Goal: Navigation & Orientation: Find specific page/section

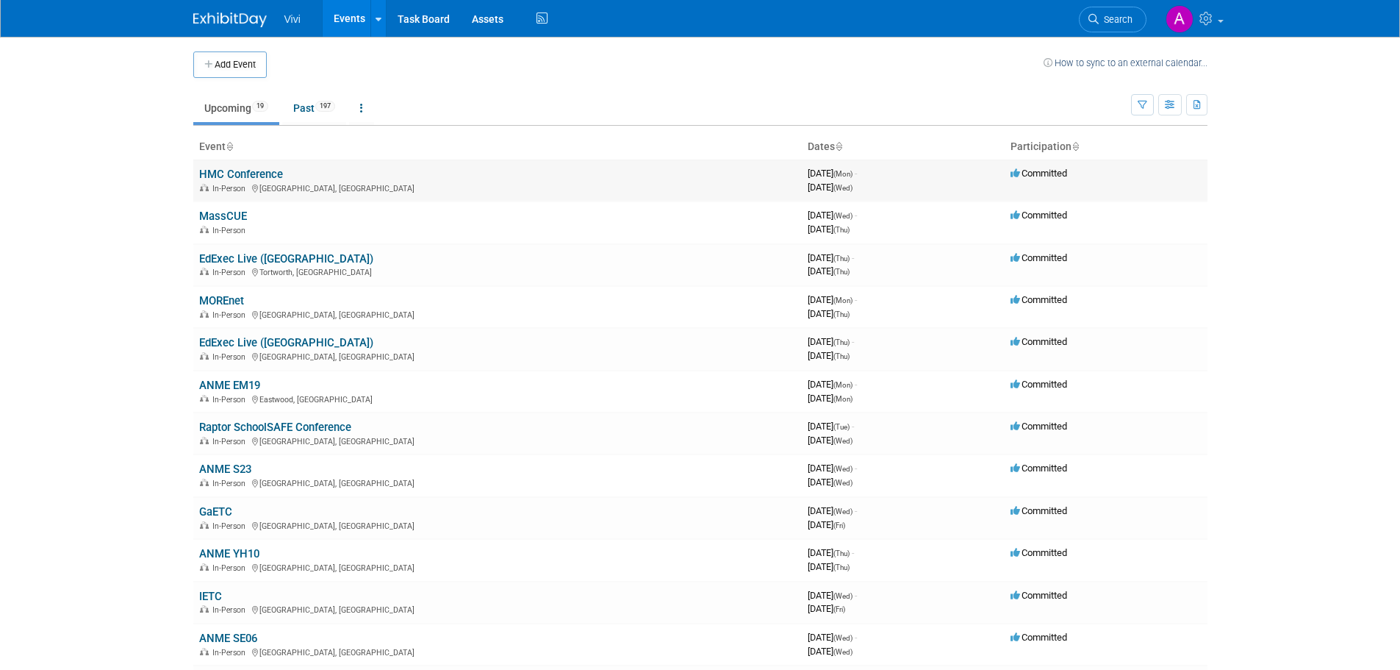
click at [257, 173] on link "HMC Conference" at bounding box center [241, 174] width 84 height 13
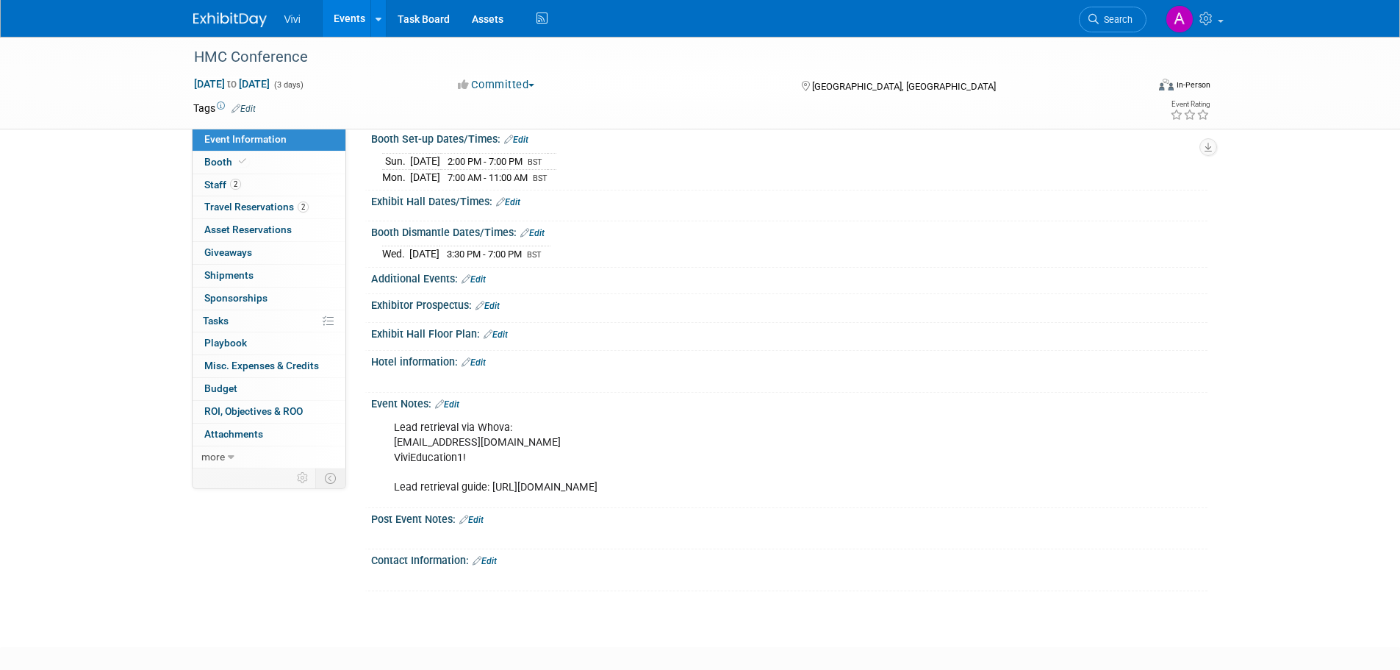
scroll to position [294, 0]
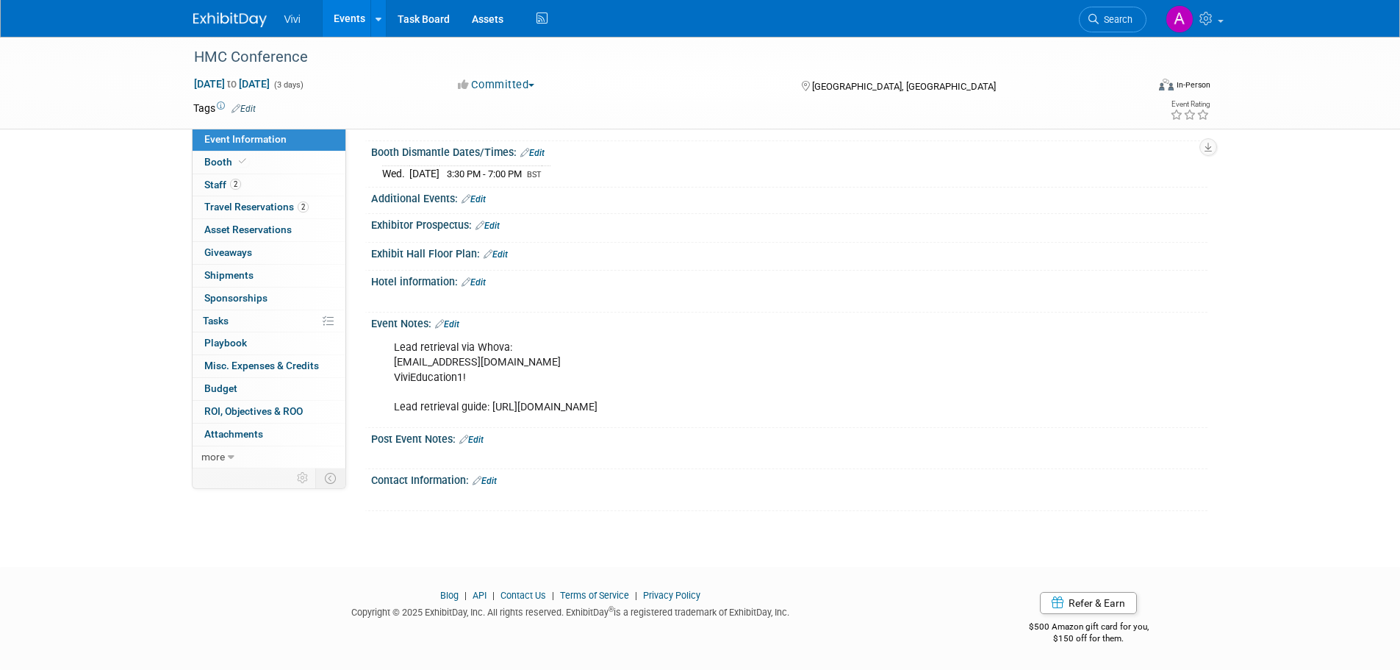
click at [87, 484] on div "HMC Conference [DATE] to [DATE] (3 days) [DATE] to [DATE] Committed Committed C…" at bounding box center [700, 153] width 1400 height 774
click at [233, 158] on span "Booth" at bounding box center [226, 162] width 45 height 12
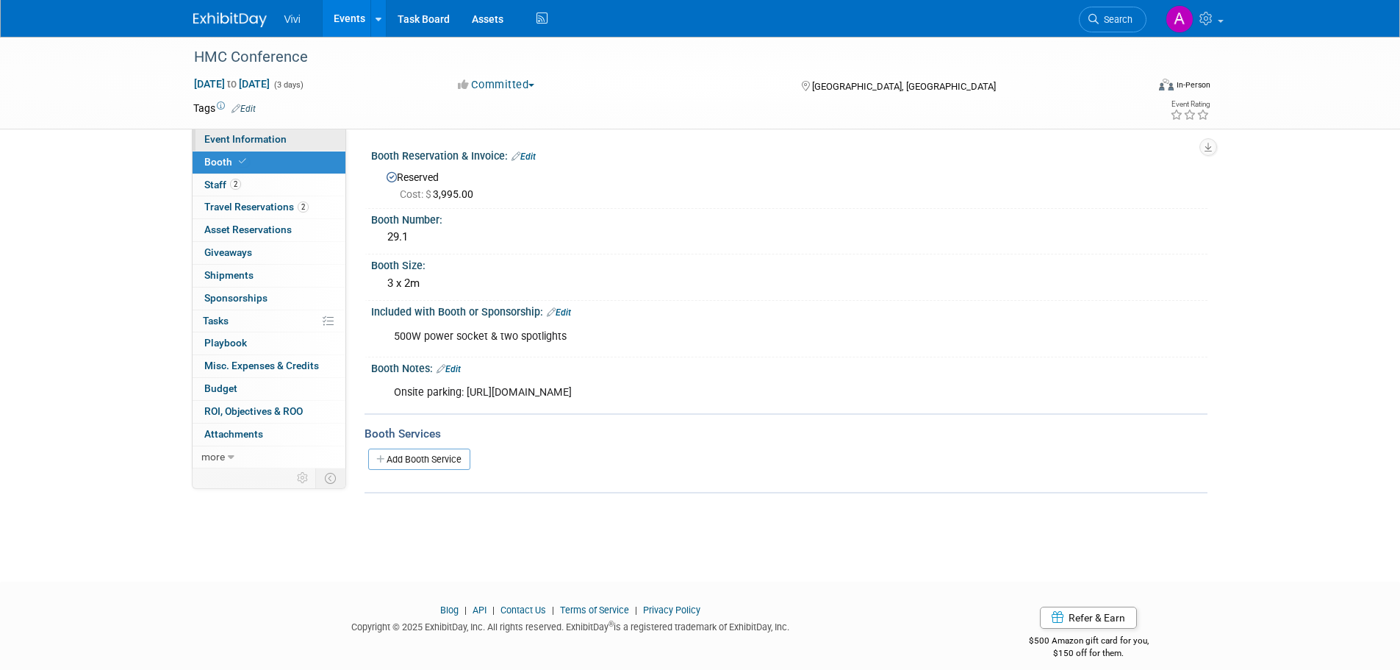
click at [263, 132] on link "Event Information" at bounding box center [269, 140] width 153 height 22
